Goal: Information Seeking & Learning: Learn about a topic

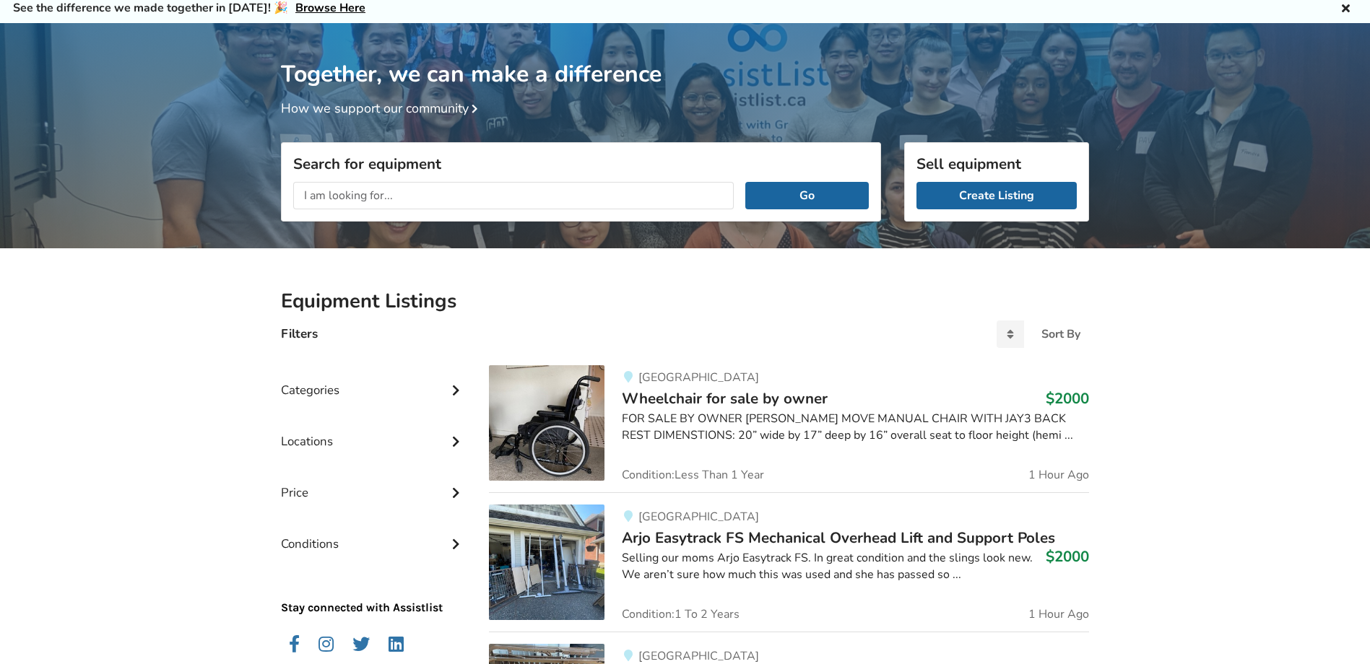
scroll to position [144, 0]
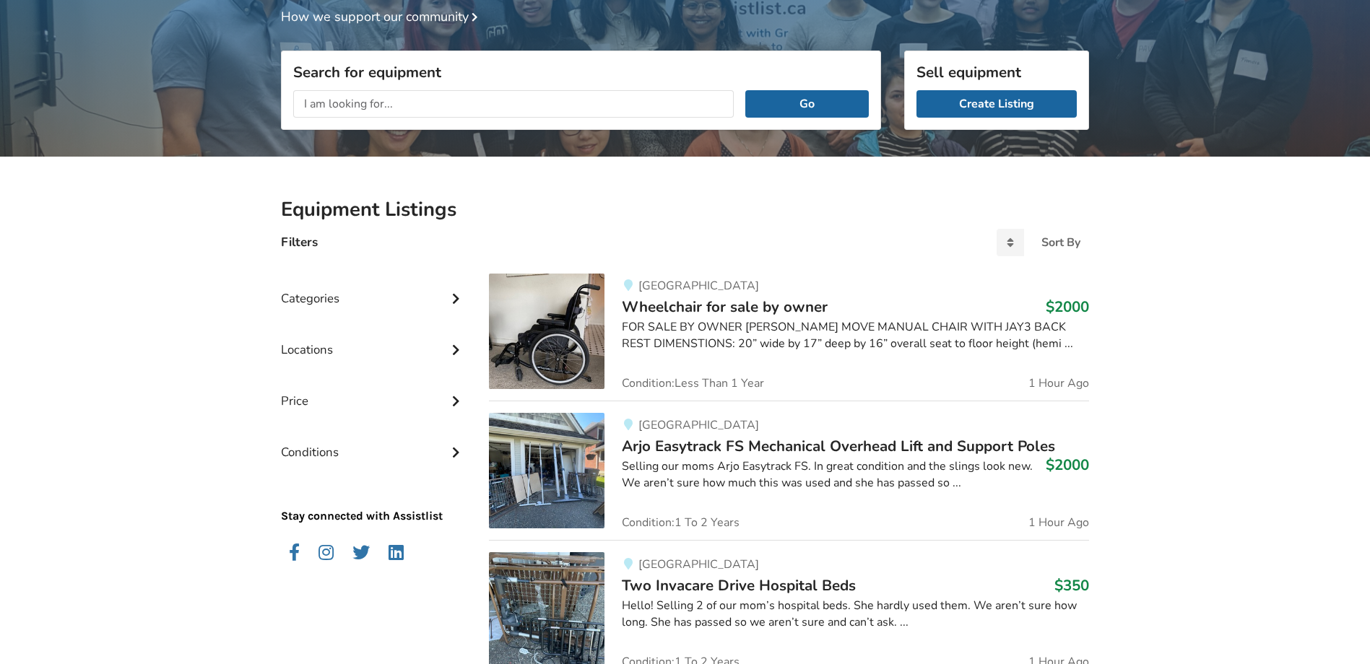
click at [413, 287] on div "Categories" at bounding box center [373, 287] width 185 height 51
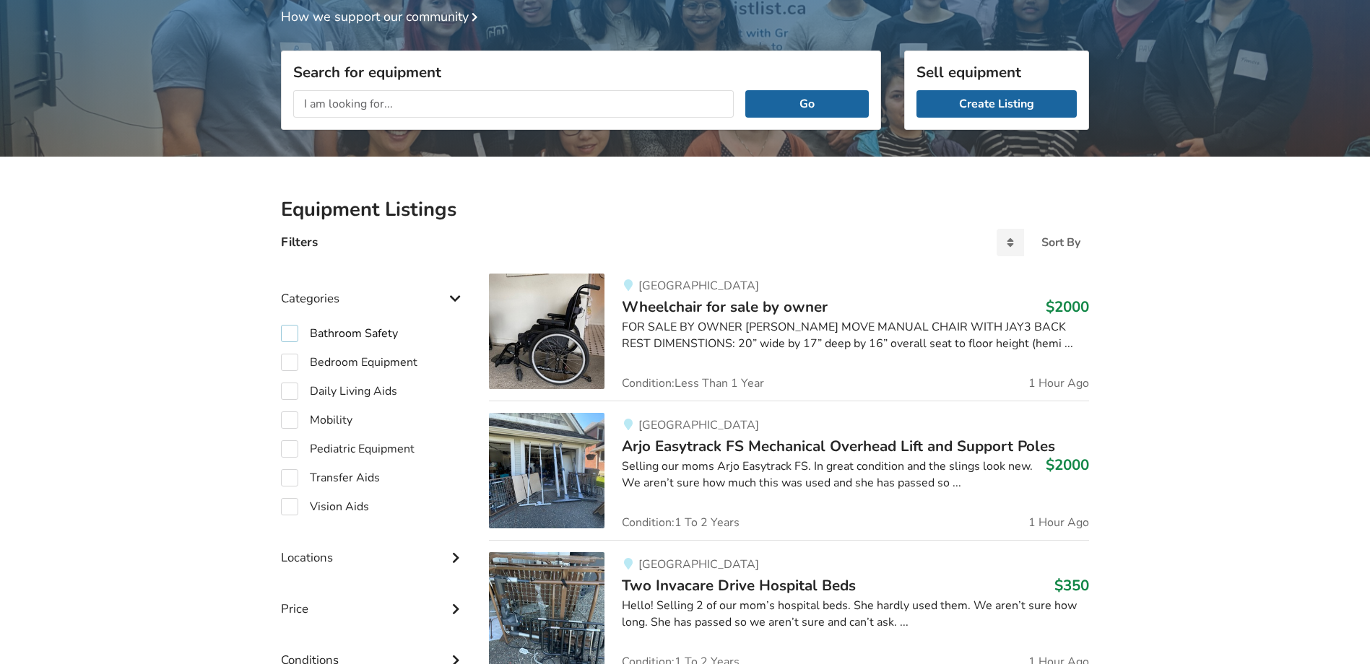
click at [295, 329] on label "Bathroom Safety" at bounding box center [339, 333] width 117 height 17
checkbox input "true"
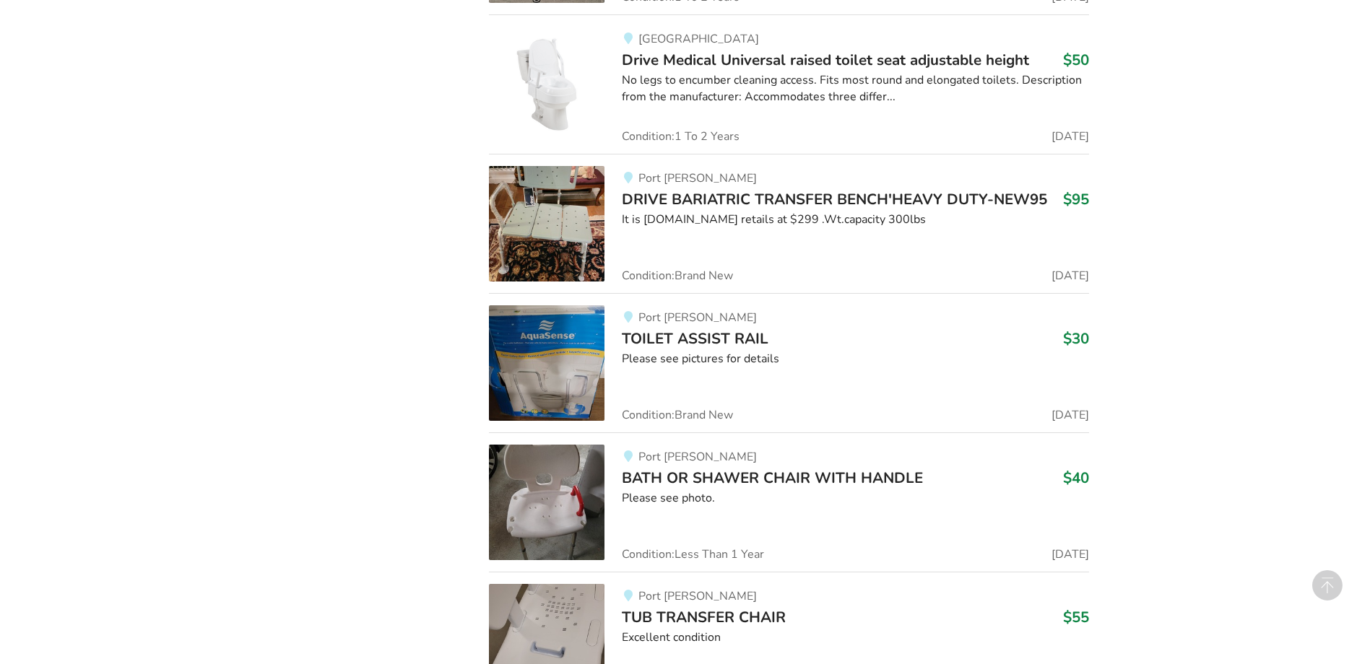
scroll to position [1805, 0]
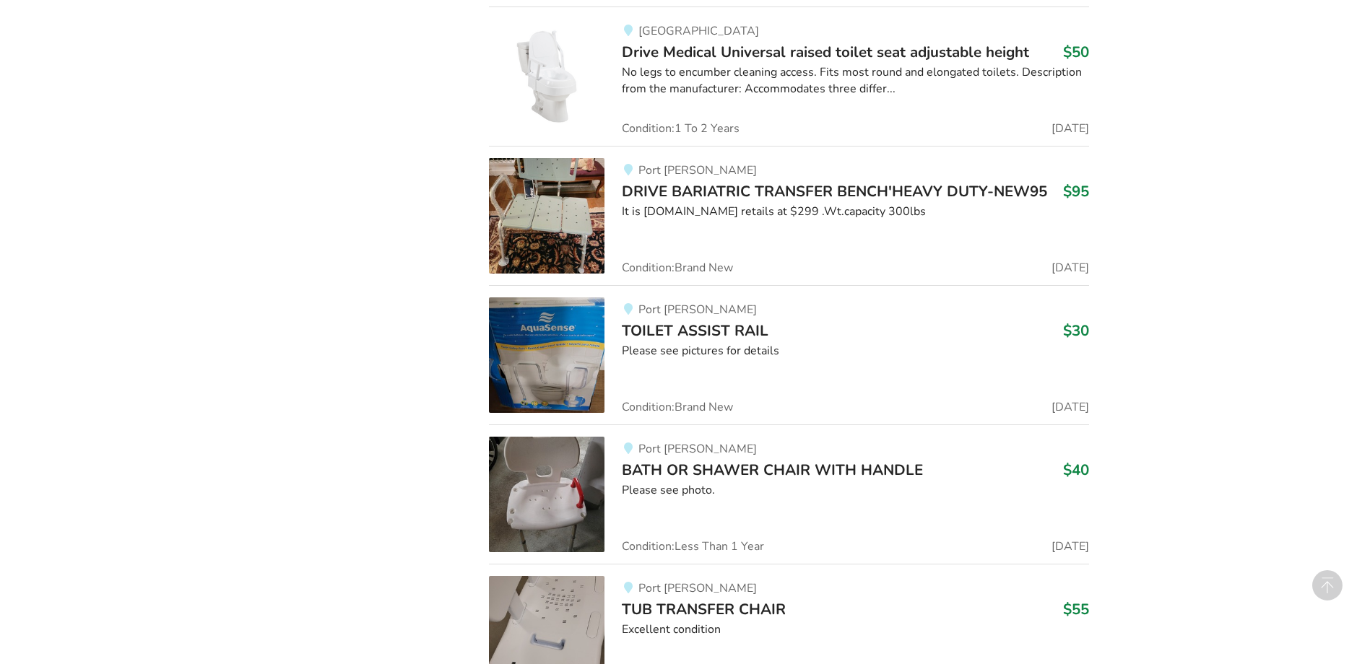
click at [529, 230] on img at bounding box center [547, 216] width 116 height 116
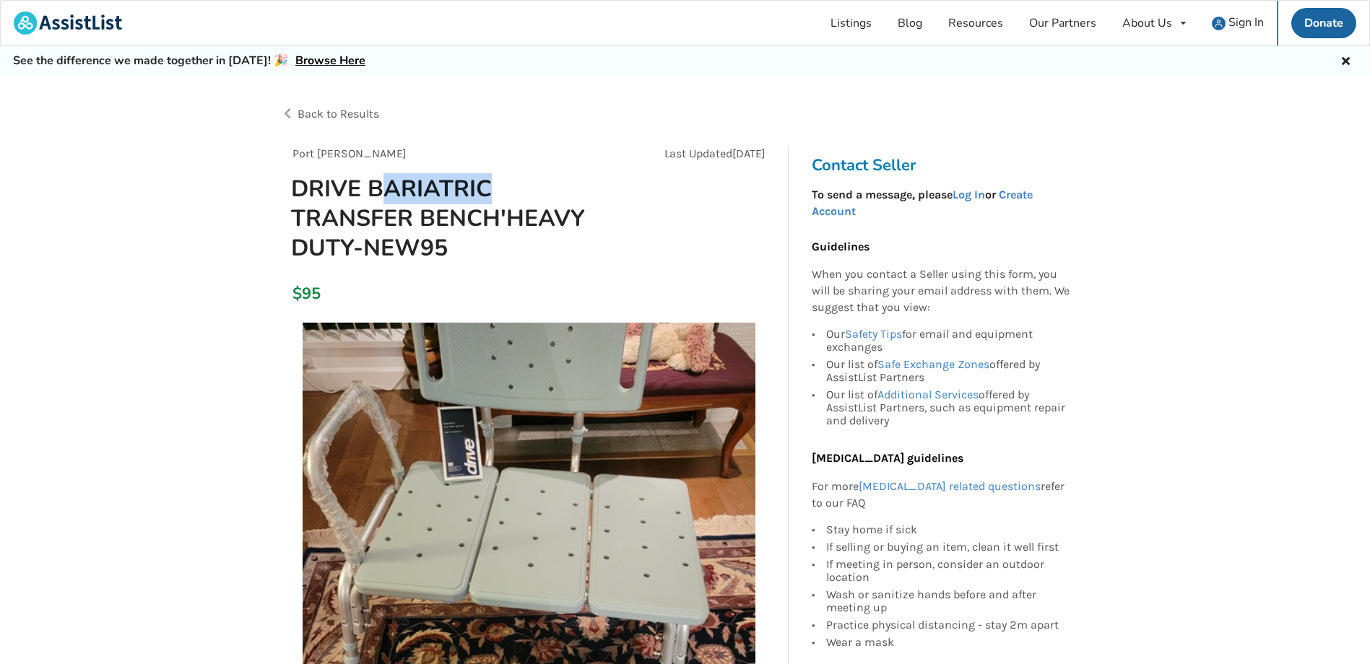
drag, startPoint x: 382, startPoint y: 178, endPoint x: 512, endPoint y: 180, distance: 130.0
click at [512, 180] on h1 "DRIVE BARIATRIC TRANSFER BENCH'HEAVY DUTY-NEW95" at bounding box center [450, 218] width 342 height 89
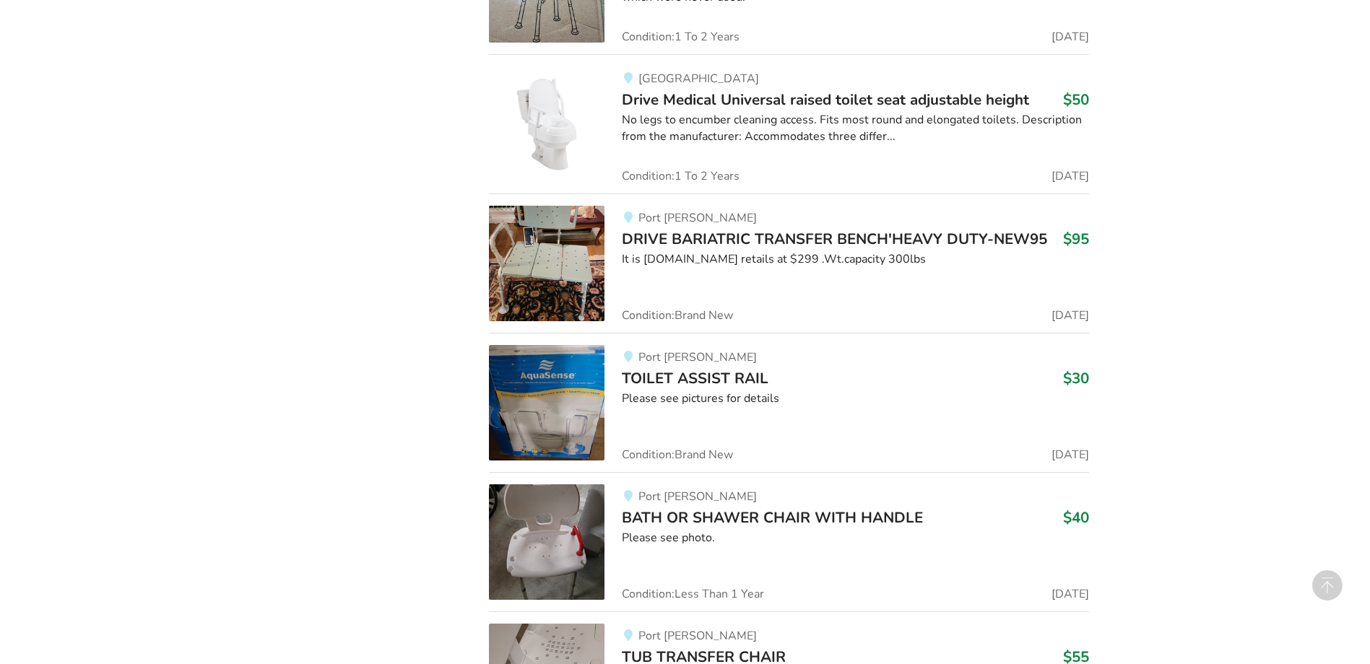
scroll to position [1733, 0]
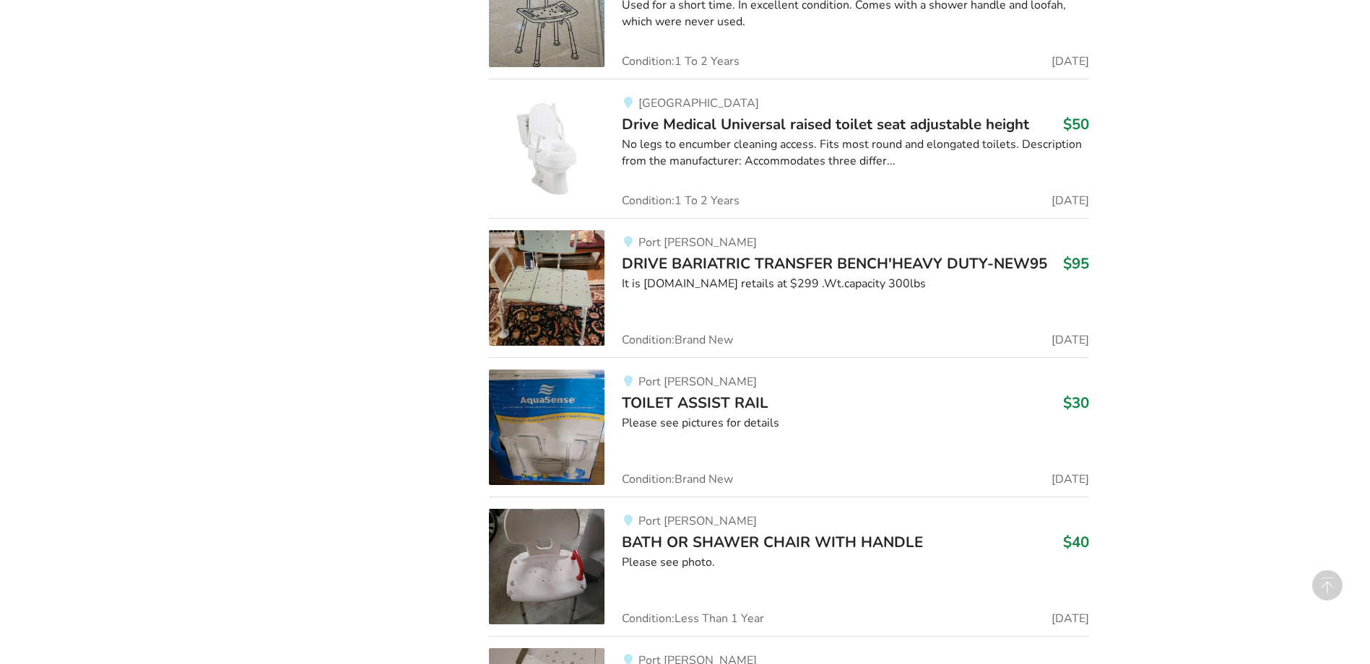
drag, startPoint x: 1090, startPoint y: 266, endPoint x: 1061, endPoint y: 267, distance: 28.9
click at [1049, 269] on div "Coquitlam TOILET SAFETY FRAME $25 Toilet safety frame in good condition. Condit…" at bounding box center [788, 155] width 623 height 2962
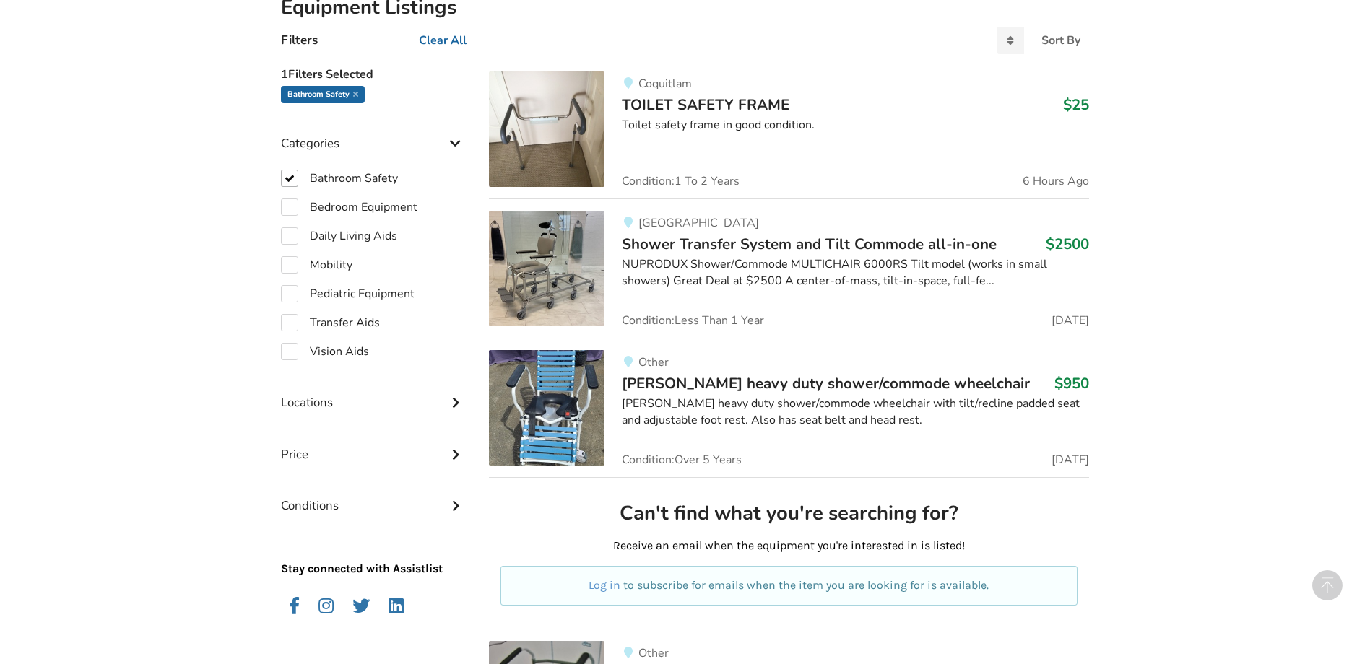
scroll to position [0, 0]
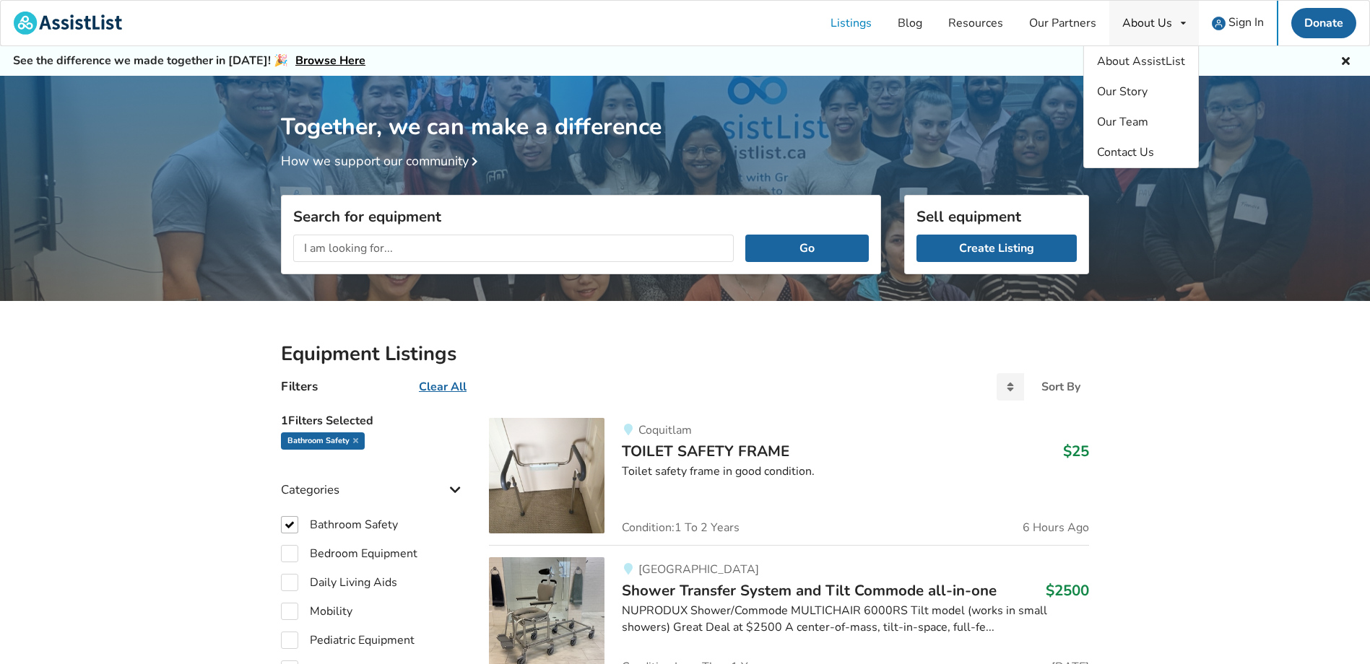
click at [1165, 23] on div "About Us" at bounding box center [1147, 23] width 50 height 12
click at [1160, 66] on span "About AssistList" at bounding box center [1141, 61] width 88 height 16
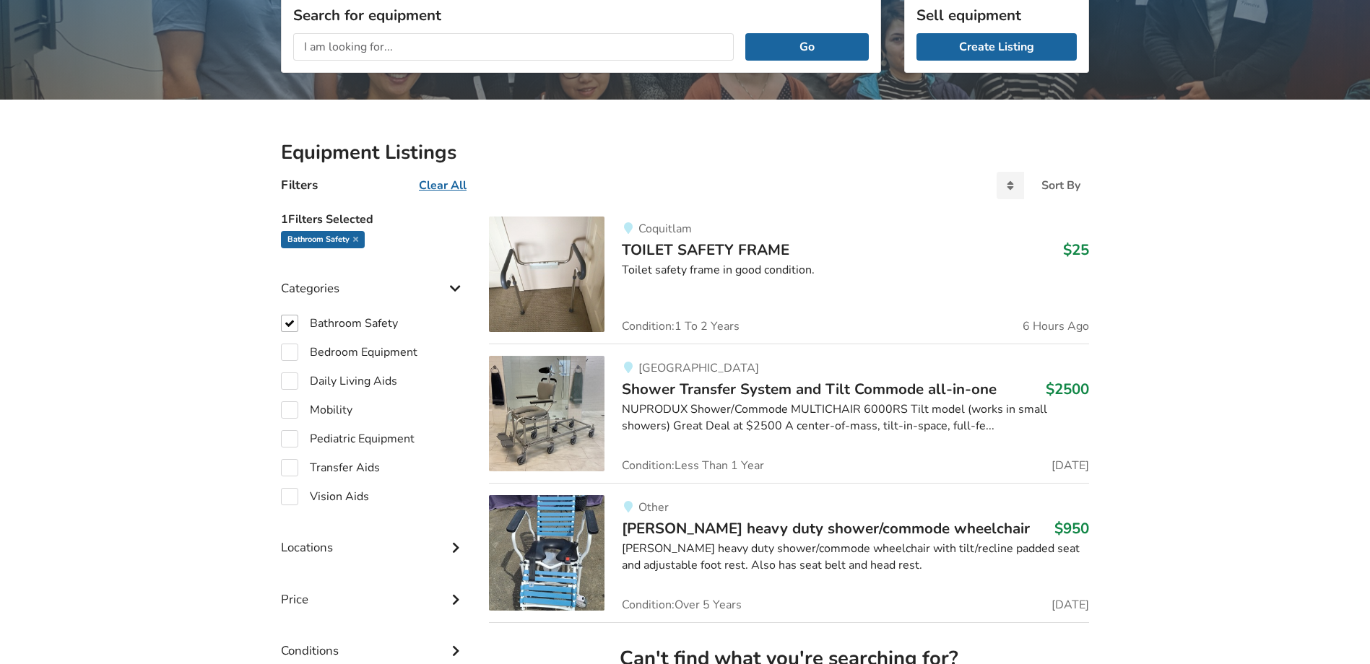
scroll to position [217, 0]
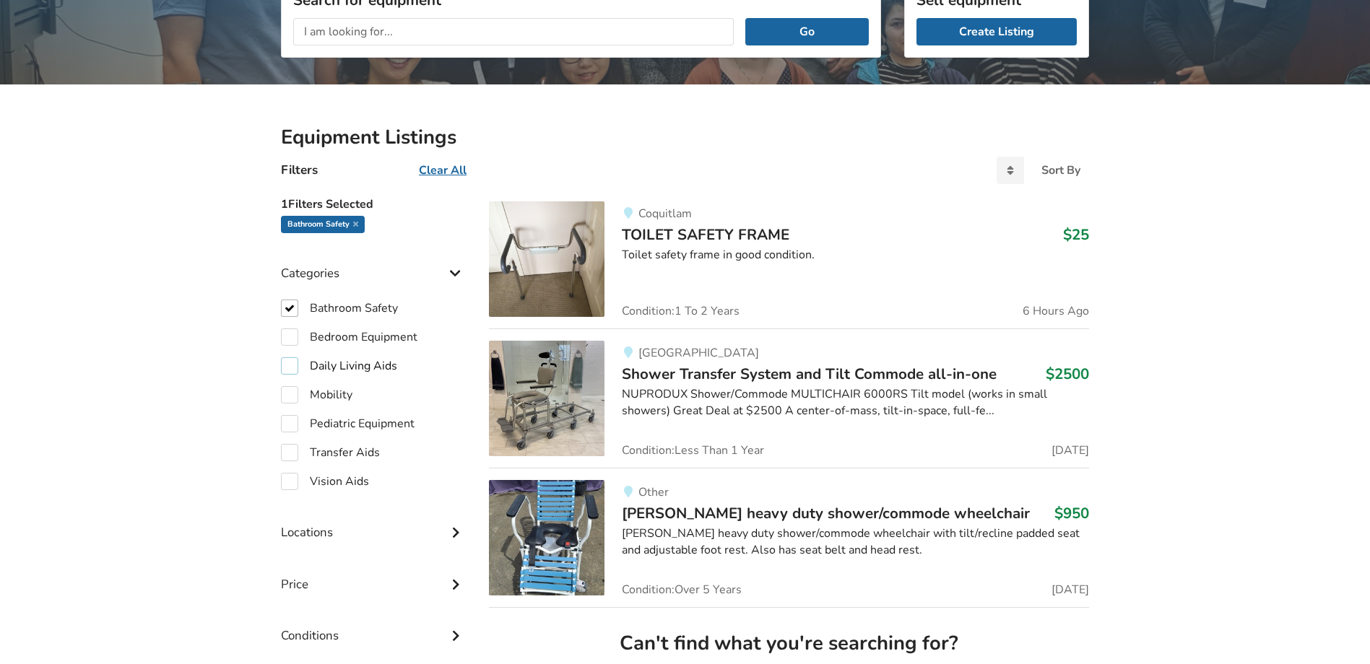
click at [334, 362] on label "Daily Living Aids" at bounding box center [339, 365] width 116 height 17
checkbox input "true"
click at [292, 306] on label "Bathroom Safety" at bounding box center [339, 308] width 117 height 17
checkbox input "false"
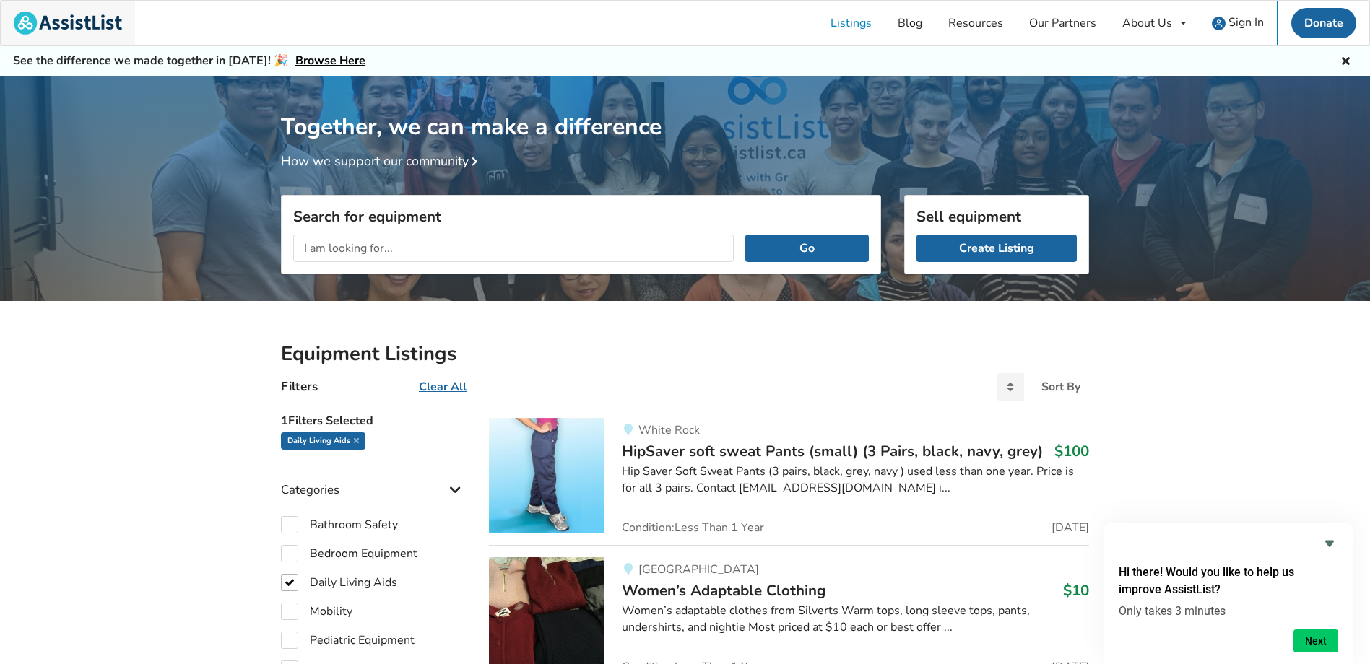
click at [98, 19] on img at bounding box center [68, 23] width 108 height 23
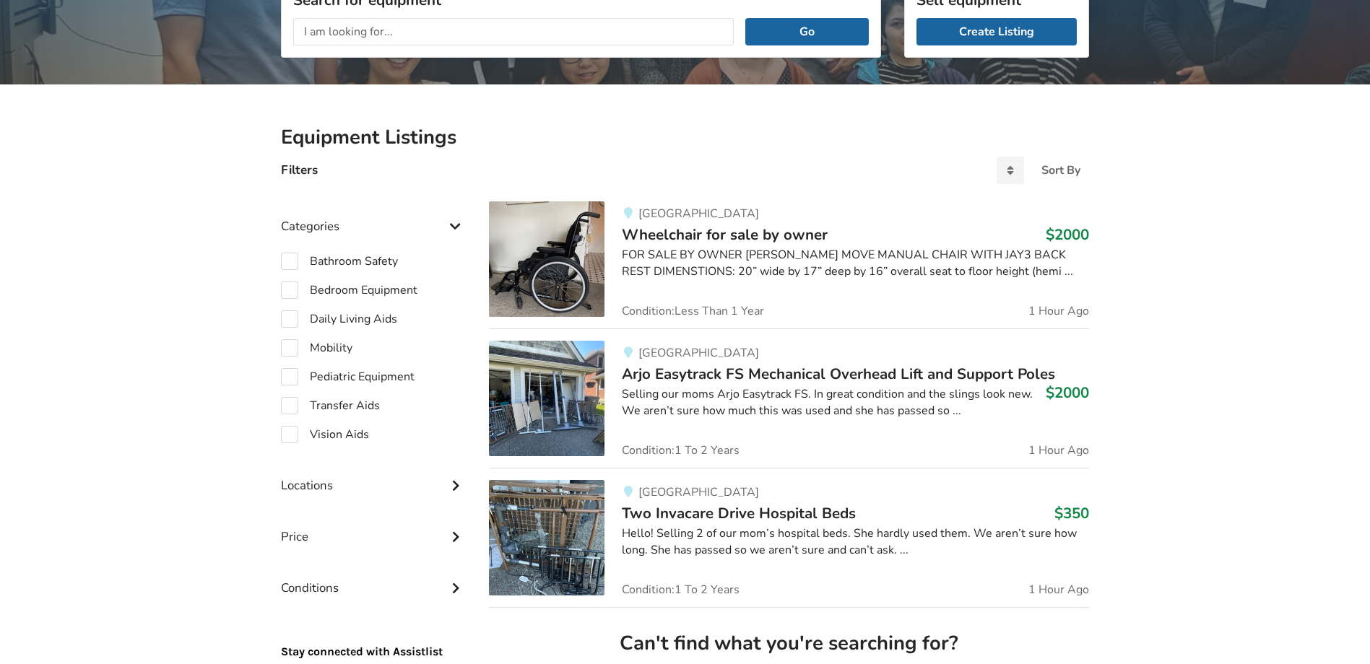
scroll to position [289, 0]
